Goal: Use online tool/utility: Utilize a website feature to perform a specific function

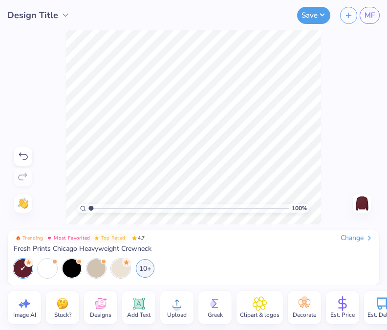
click at [139, 301] on icon at bounding box center [138, 303] width 9 height 9
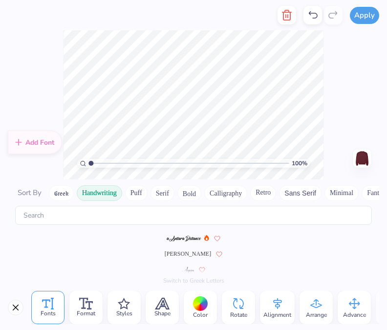
click at [162, 196] on button "Serif" at bounding box center [162, 193] width 24 height 16
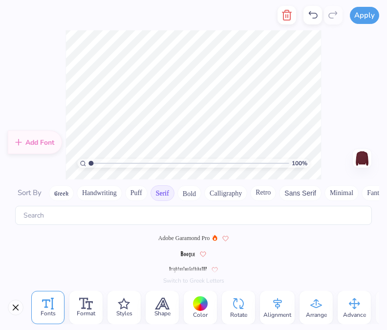
click at [183, 235] on span "Adobe Garamond Pro" at bounding box center [183, 237] width 51 height 9
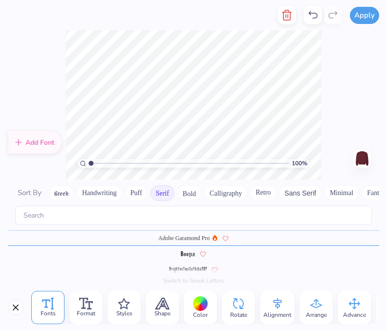
scroll to position [8, 1]
type textarea "'25 -'26"
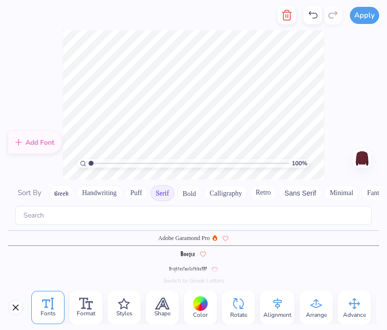
scroll to position [0, 0]
click at [343, 79] on div "100 % Need help? Chat with us. Back" at bounding box center [193, 104] width 387 height 149
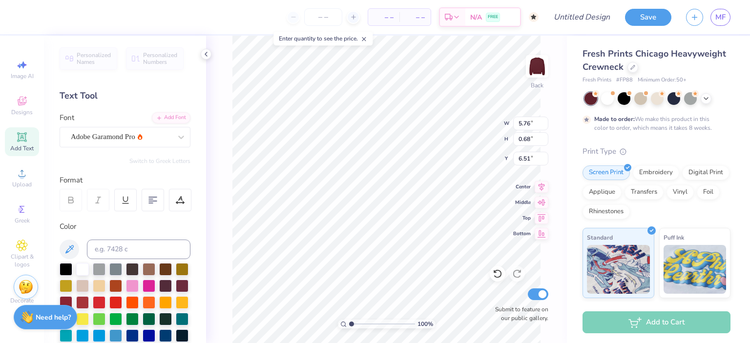
type input "6.51"
type textarea "Exec Board '25- 26"
type input "5.65"
type input "1.78"
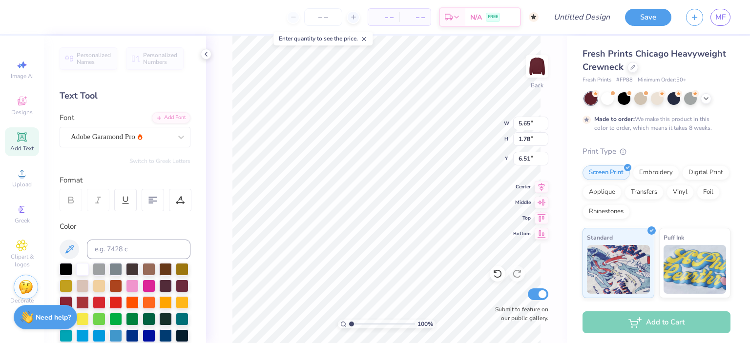
type input "5.96"
type input "6.18"
type input "1.95"
type textarea "Exec Board '25-'26"
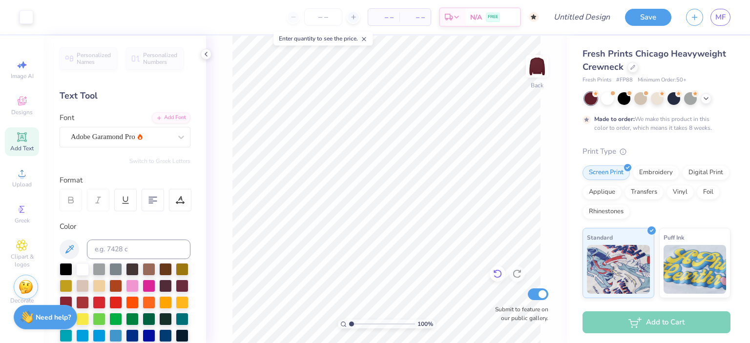
click at [386, 273] on icon at bounding box center [498, 274] width 10 height 10
click at [386, 274] on icon at bounding box center [517, 274] width 10 height 10
